Goal: Task Accomplishment & Management: Use online tool/utility

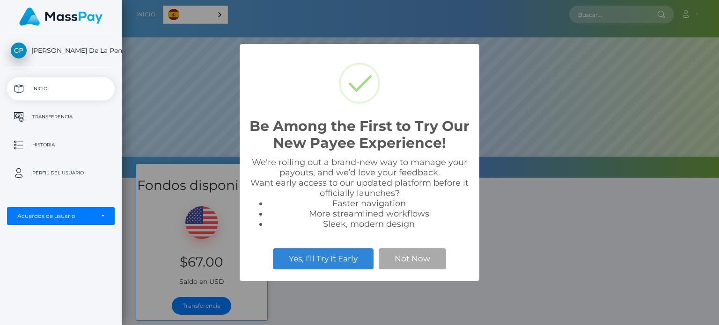
scroll to position [178, 598]
click at [405, 256] on button "Not Now" at bounding box center [412, 259] width 67 height 21
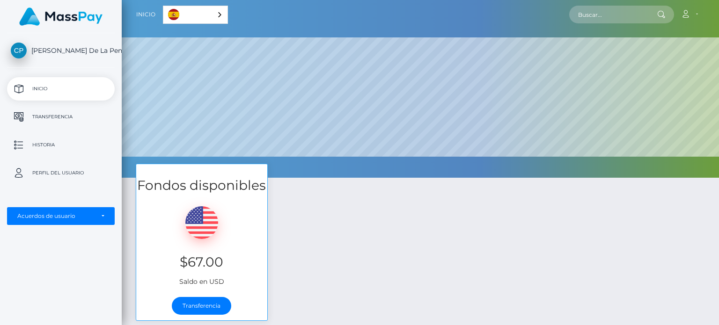
drag, startPoint x: 199, startPoint y: 306, endPoint x: 352, endPoint y: 196, distance: 188.6
click at [352, 196] on div "Fondos disponibles $67.00 Saldo en USD Transferencia" at bounding box center [420, 247] width 583 height 167
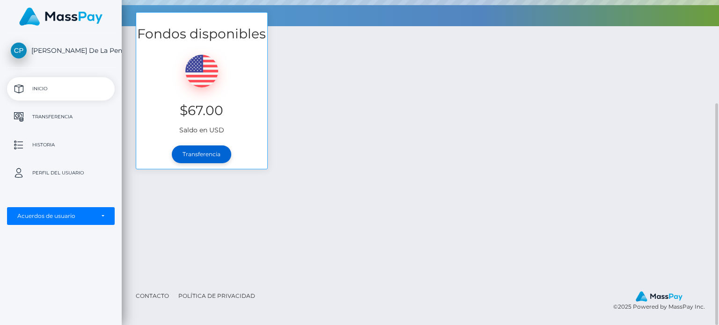
click at [190, 155] on link "Transferencia" at bounding box center [201, 155] width 59 height 18
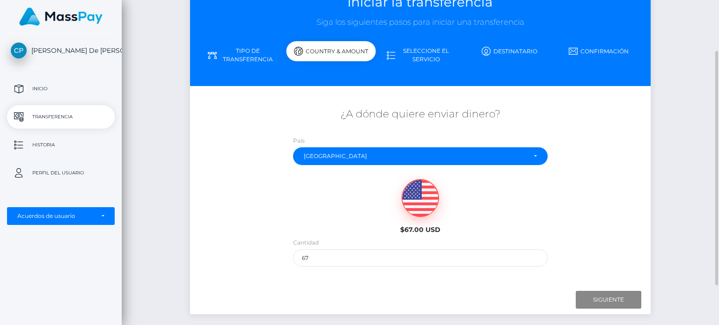
scroll to position [70, 0]
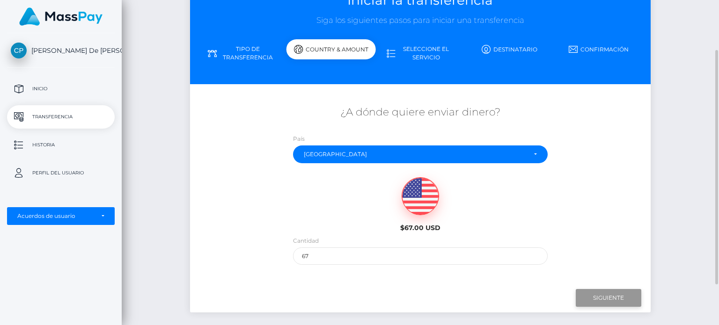
click at [606, 291] on input "Siguiente" at bounding box center [609, 298] width 66 height 18
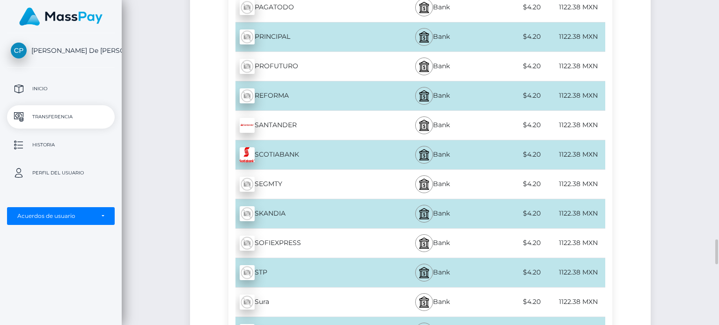
scroll to position [3098, 0]
click at [308, 112] on div "SANTANDER - MXN" at bounding box center [307, 125] width 157 height 26
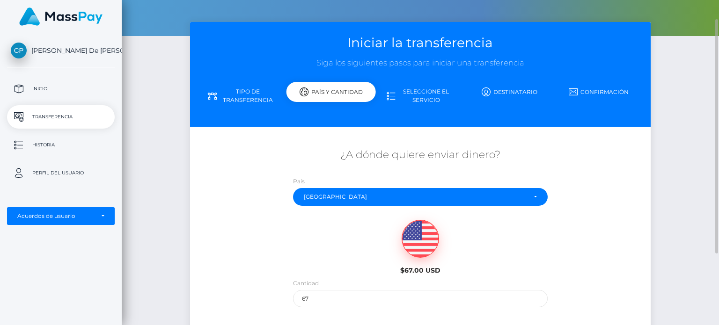
scroll to position [125, 0]
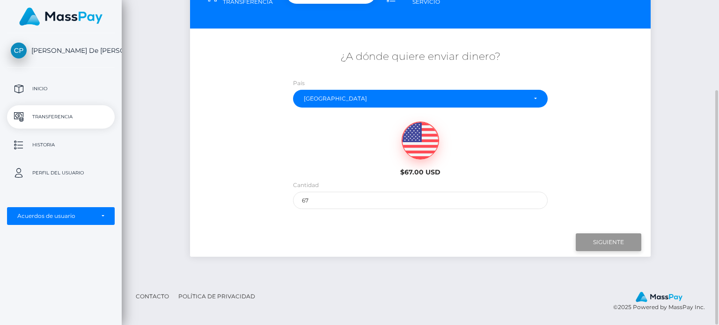
click at [599, 241] on input "Siguiente" at bounding box center [609, 243] width 66 height 18
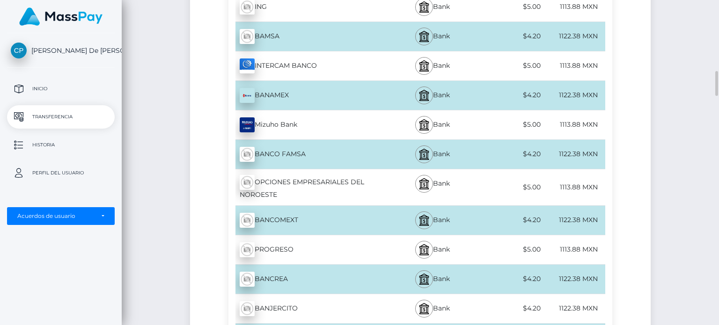
scroll to position [907, 0]
click at [296, 97] on div "BANAMEX - MXN" at bounding box center [307, 96] width 157 height 26
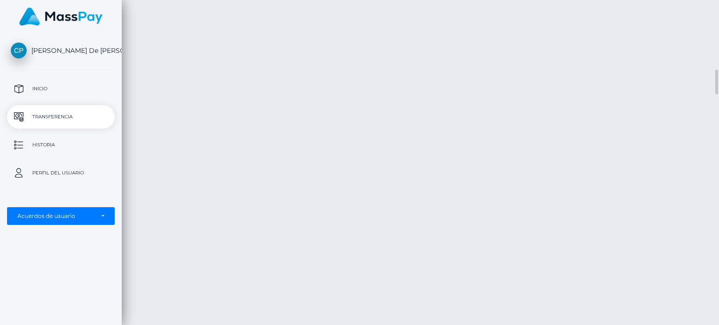
scroll to position [907, 0]
